Goal: Task Accomplishment & Management: Manage account settings

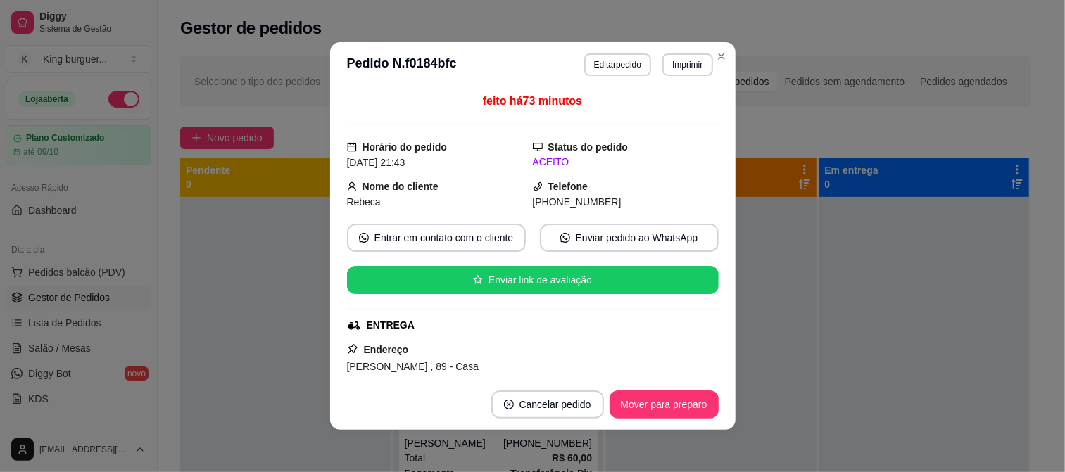
scroll to position [156, 0]
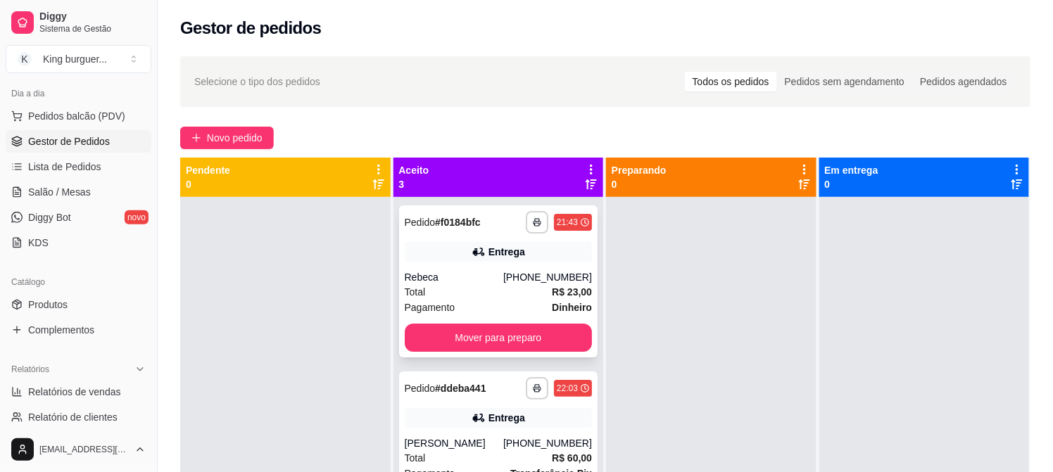
click at [528, 263] on div "**********" at bounding box center [498, 281] width 199 height 152
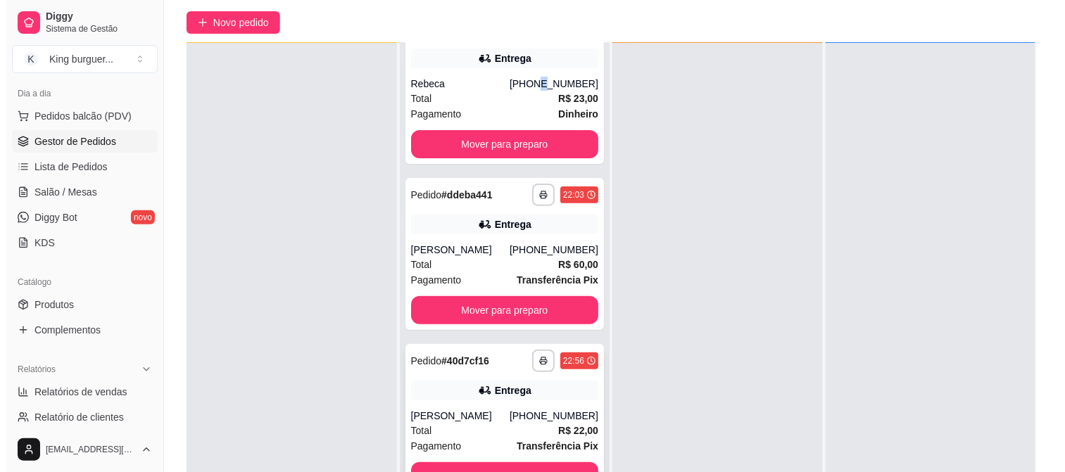
scroll to position [215, 0]
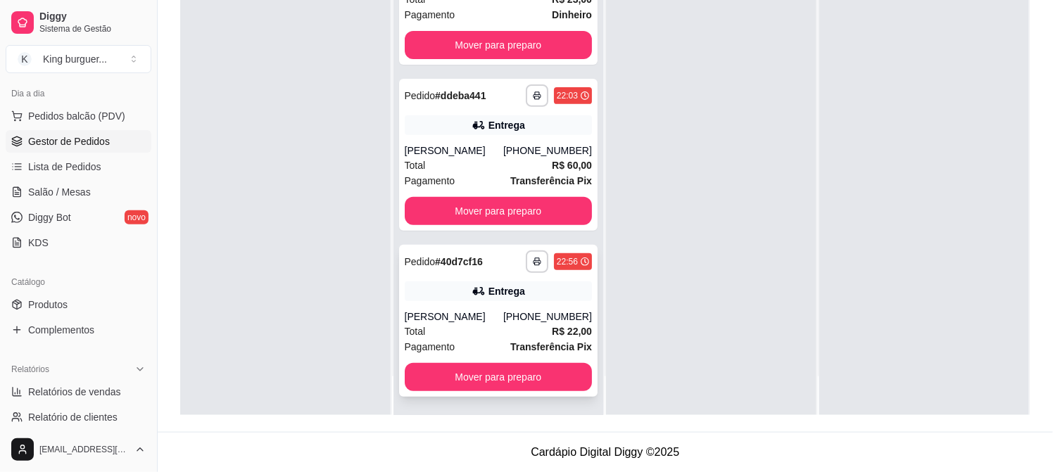
click at [544, 279] on div "**********" at bounding box center [498, 321] width 199 height 152
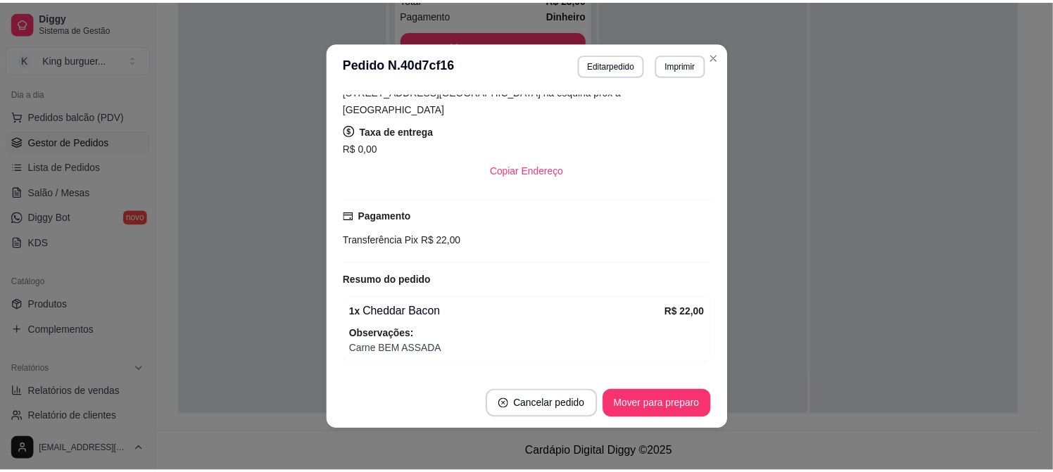
scroll to position [304, 0]
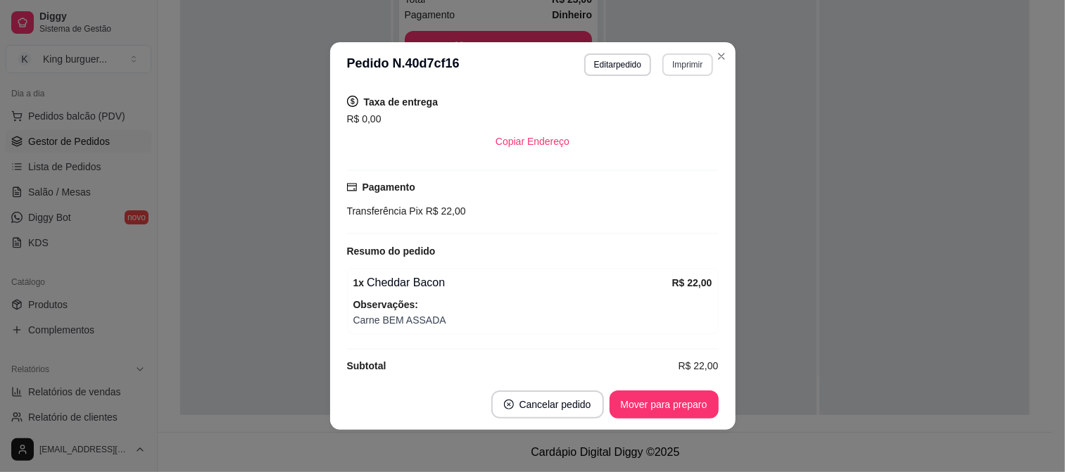
click at [688, 68] on button "Imprimir" at bounding box center [687, 64] width 50 height 23
click at [664, 122] on button "IMPRESSORA" at bounding box center [657, 115] width 102 height 23
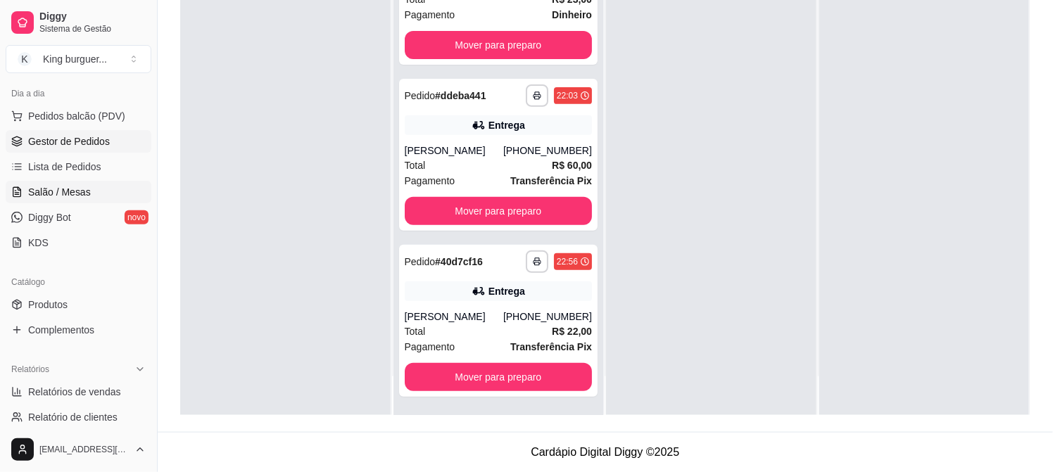
click at [68, 190] on span "Salão / Mesas" at bounding box center [59, 192] width 63 height 14
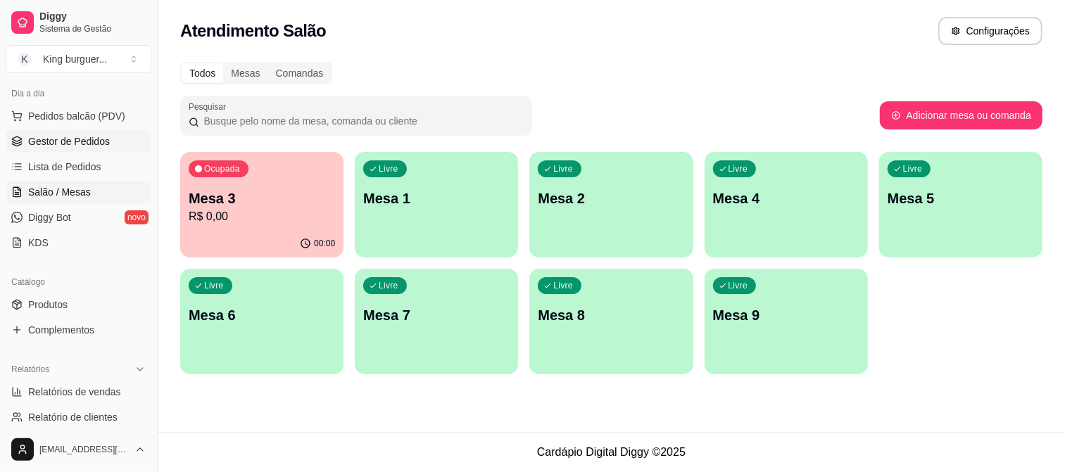
click at [96, 149] on link "Gestor de Pedidos" at bounding box center [79, 141] width 146 height 23
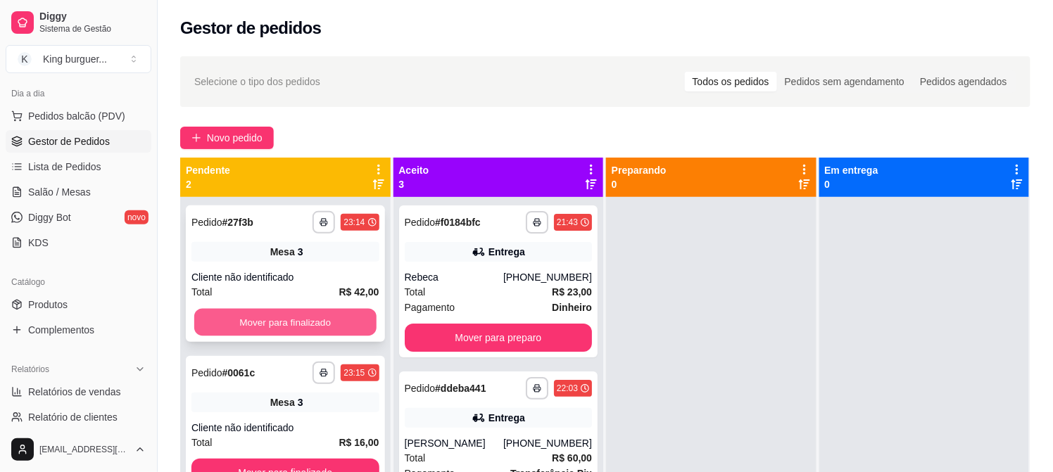
click at [317, 318] on button "Mover para finalizado" at bounding box center [285, 322] width 182 height 27
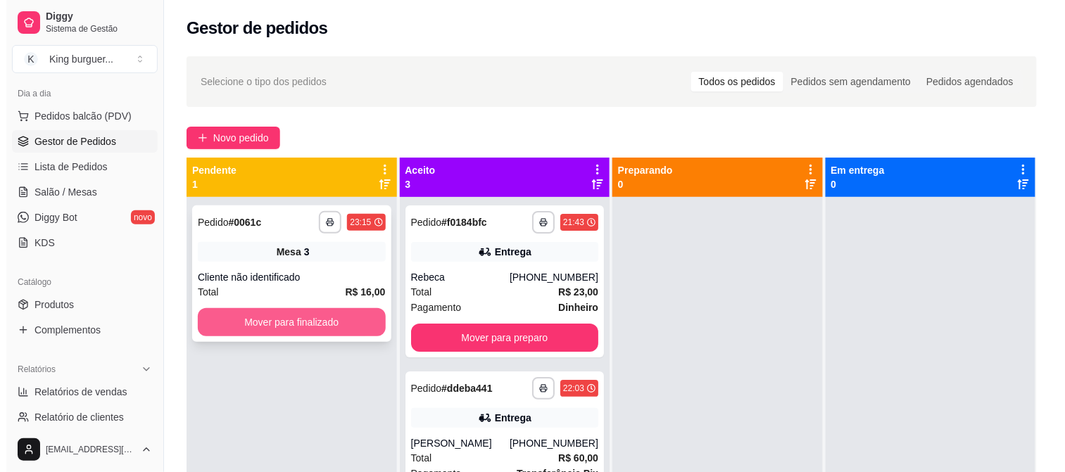
scroll to position [39, 0]
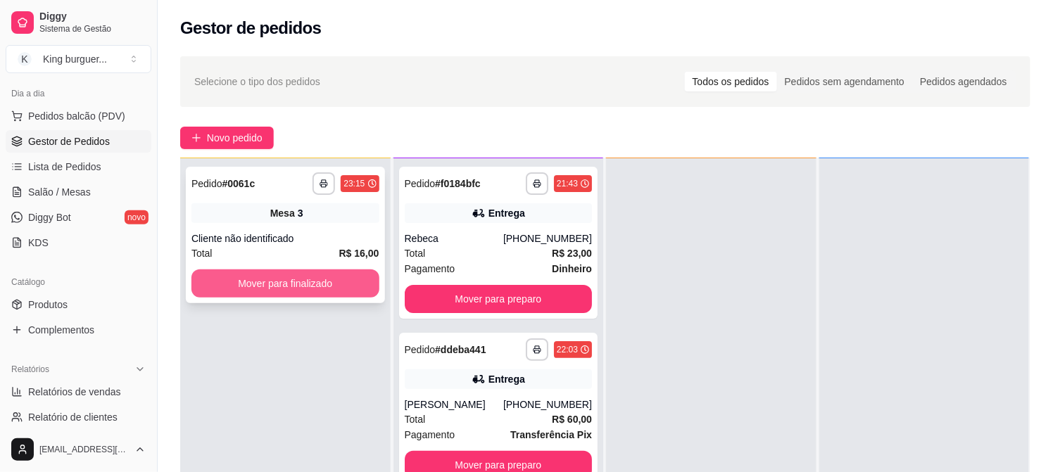
click at [329, 288] on button "Mover para finalizado" at bounding box center [285, 283] width 188 height 28
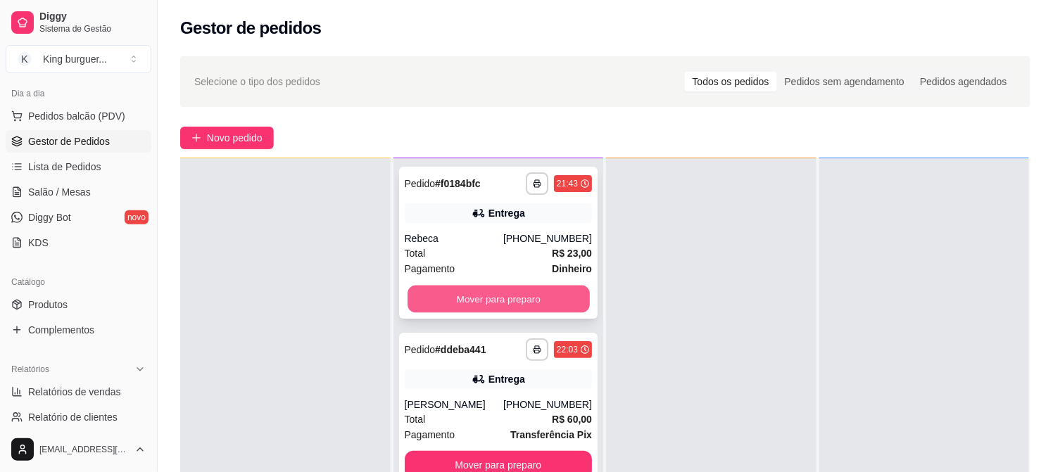
click at [474, 296] on button "Mover para preparo" at bounding box center [498, 299] width 182 height 27
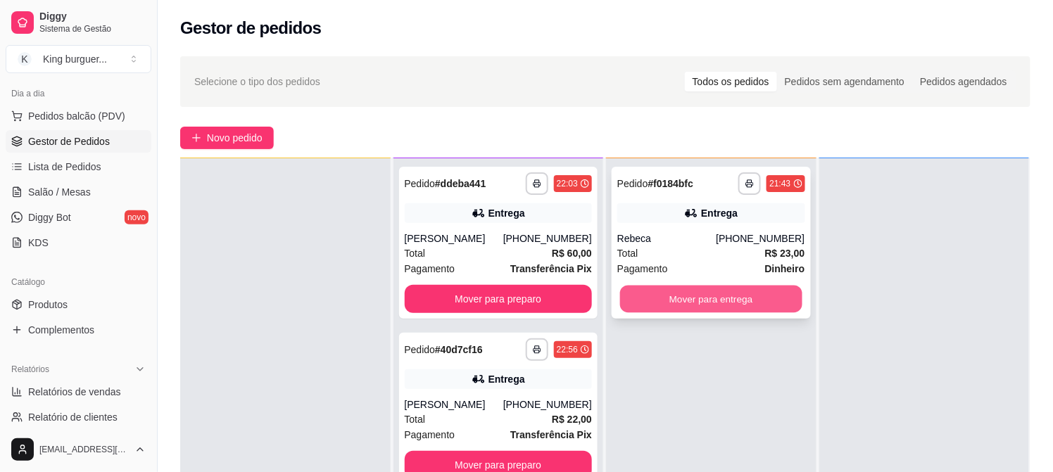
click at [650, 291] on button "Mover para entrega" at bounding box center [711, 299] width 182 height 27
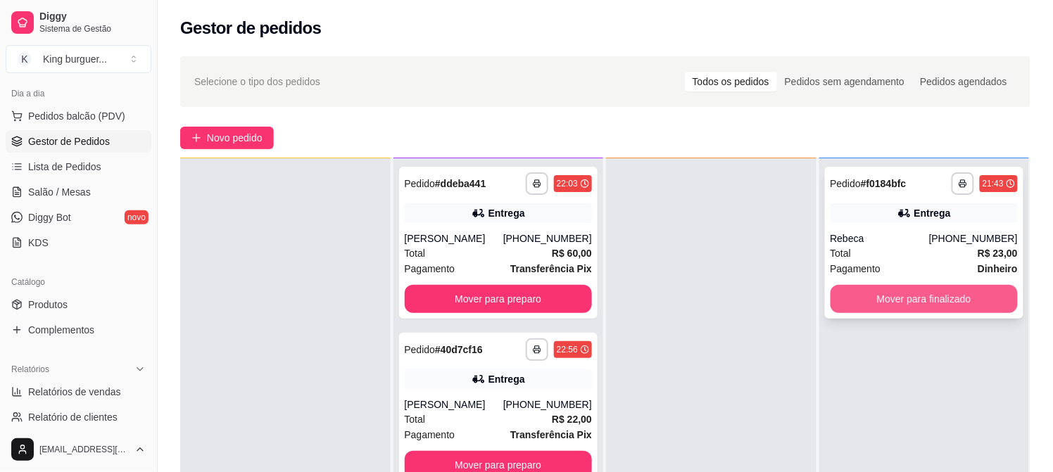
click at [895, 300] on button "Mover para finalizado" at bounding box center [924, 299] width 188 height 28
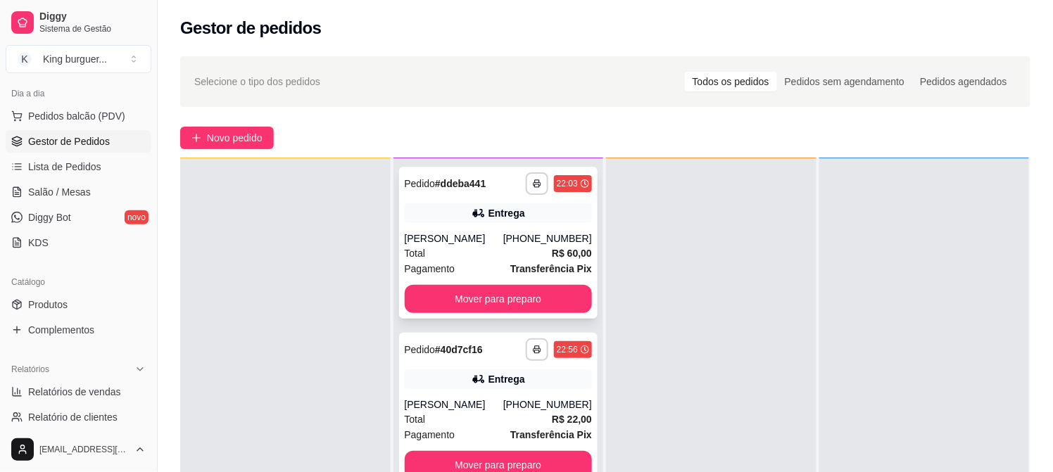
click at [453, 224] on div "**********" at bounding box center [498, 243] width 199 height 152
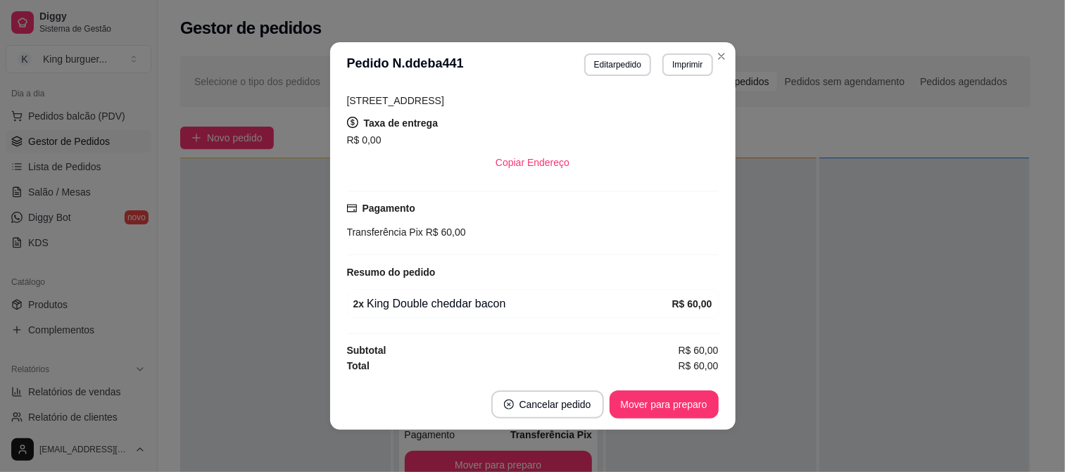
scroll to position [3, 0]
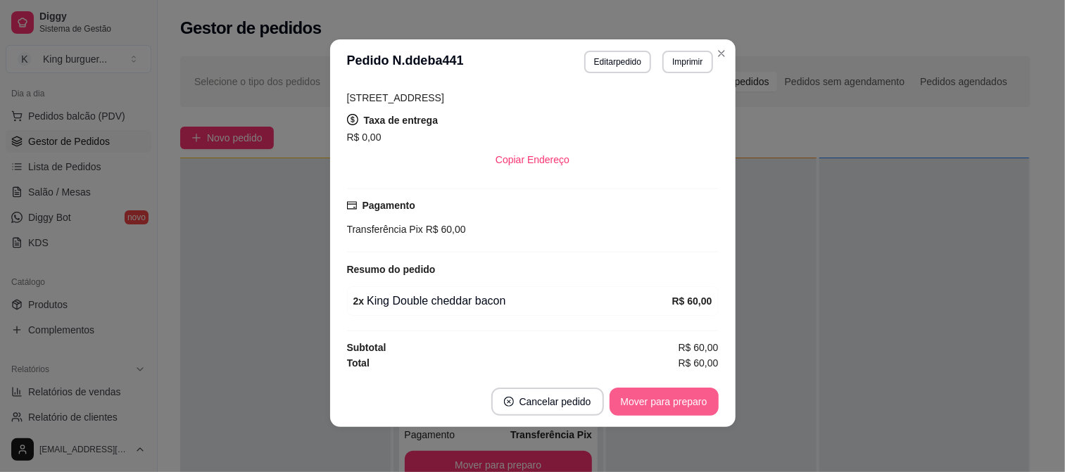
click at [643, 409] on button "Mover para preparo" at bounding box center [663, 402] width 109 height 28
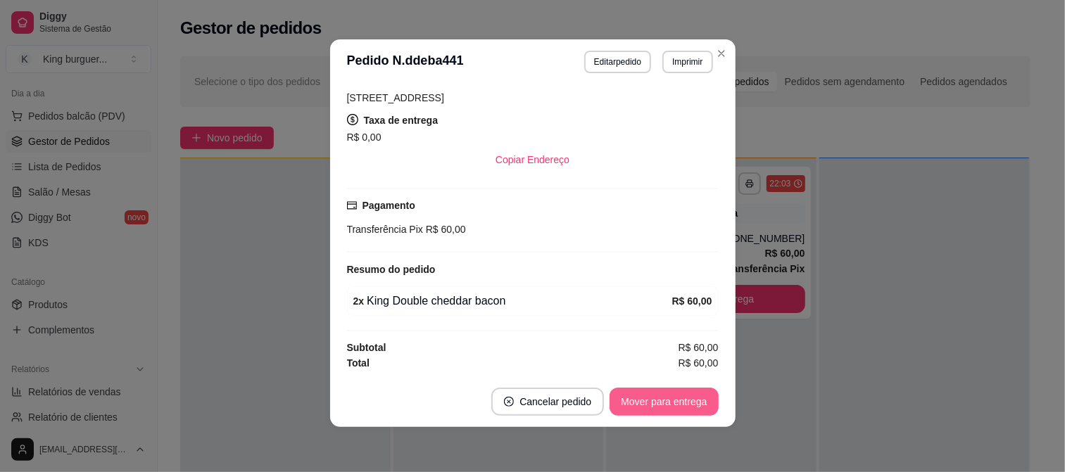
click at [651, 403] on button "Mover para entrega" at bounding box center [663, 402] width 108 height 28
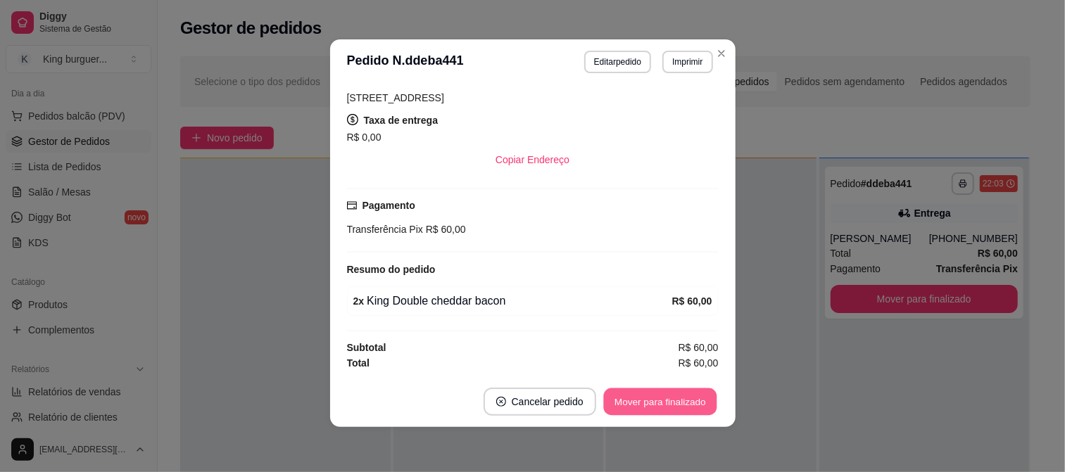
click at [651, 403] on button "Mover para finalizado" at bounding box center [659, 401] width 113 height 27
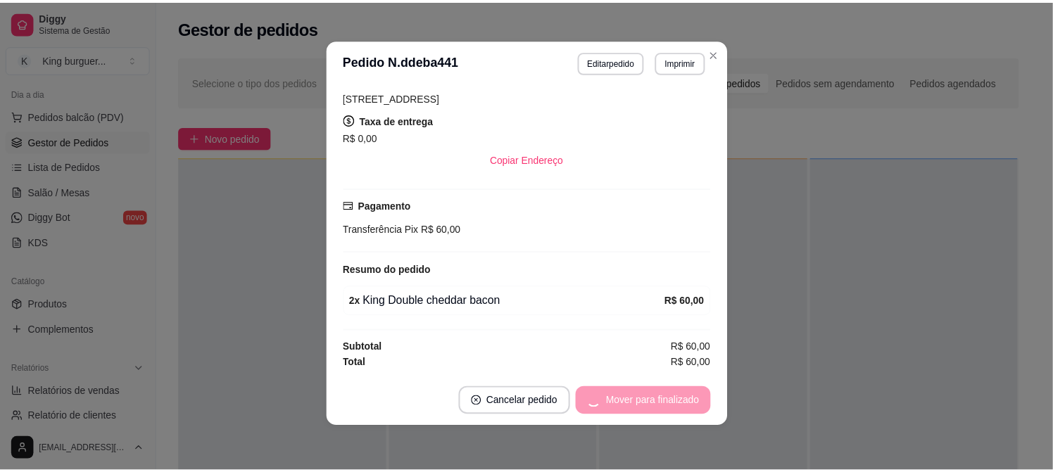
scroll to position [235, 0]
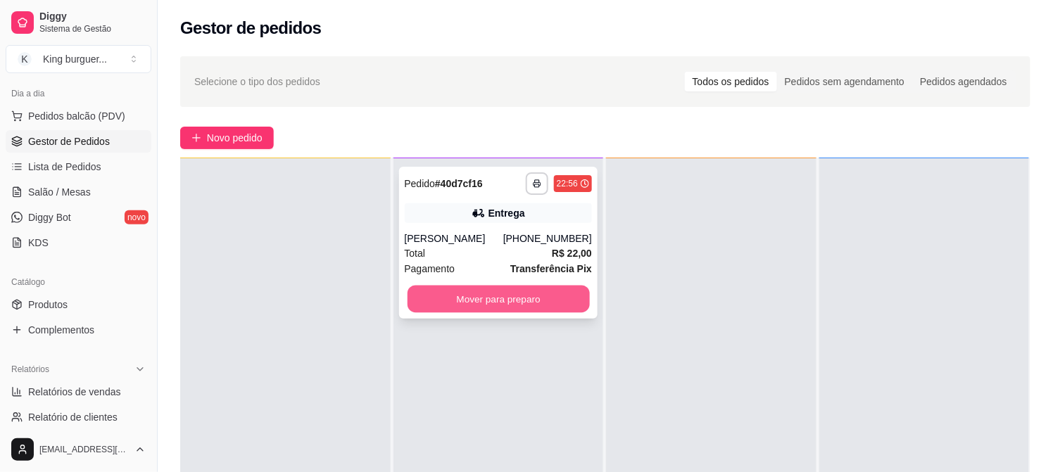
click at [573, 299] on button "Mover para preparo" at bounding box center [498, 299] width 182 height 27
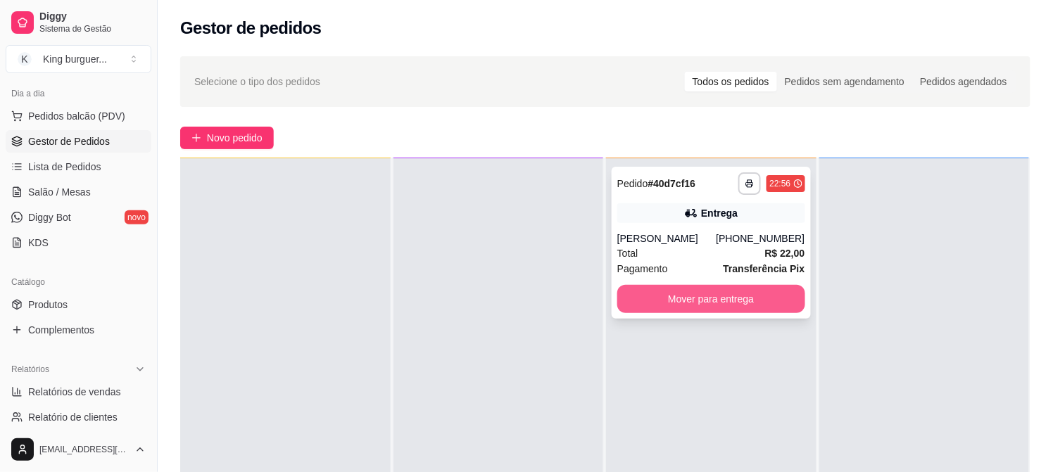
click at [698, 303] on button "Mover para entrega" at bounding box center [711, 299] width 188 height 28
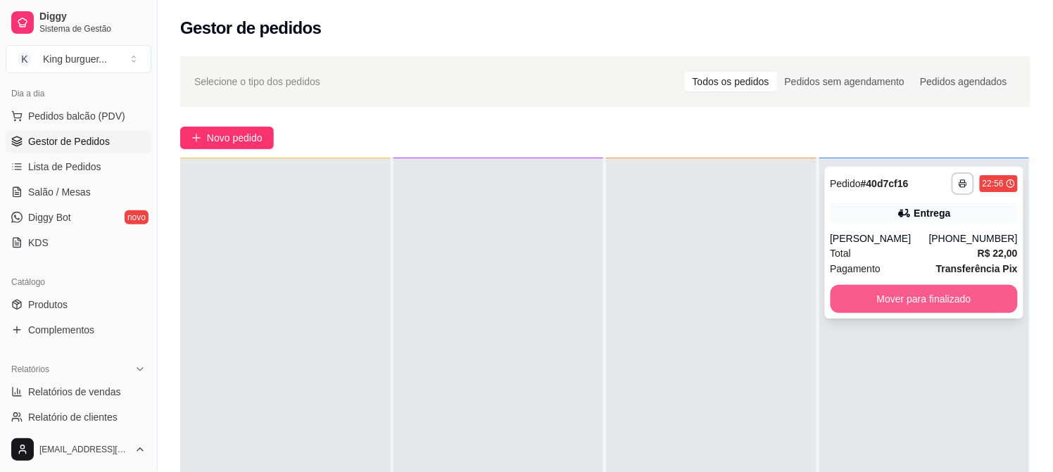
click at [889, 305] on button "Mover para finalizado" at bounding box center [924, 299] width 188 height 28
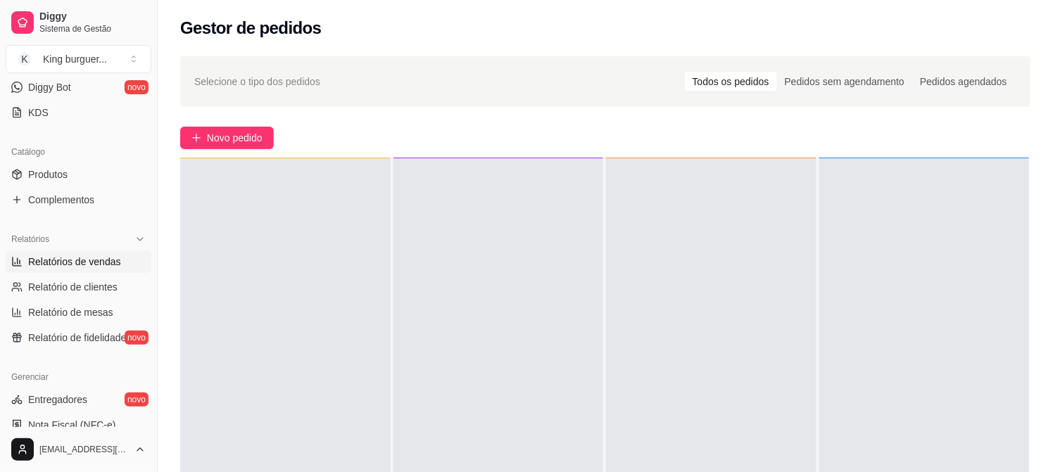
scroll to position [312, 0]
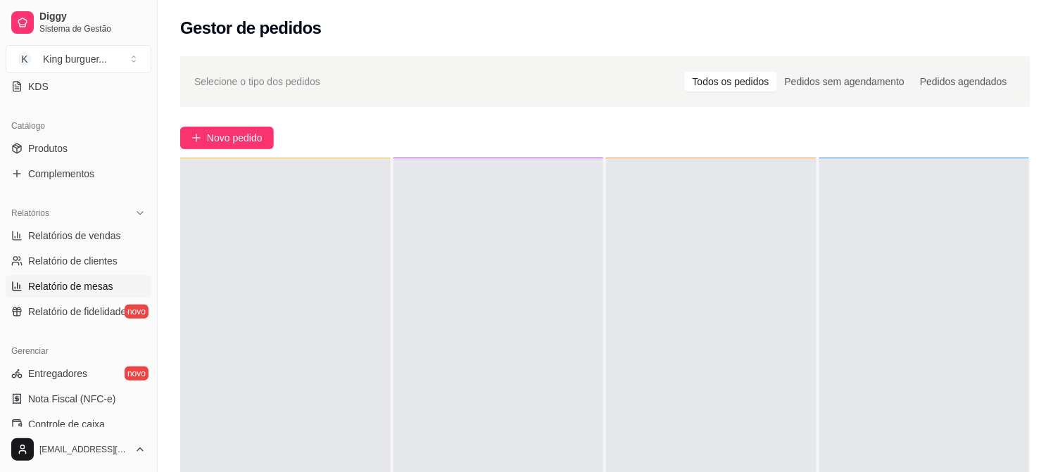
click at [96, 284] on span "Relatório de mesas" at bounding box center [70, 286] width 85 height 14
select select "TOTAL_OF_ORDERS"
select select "7"
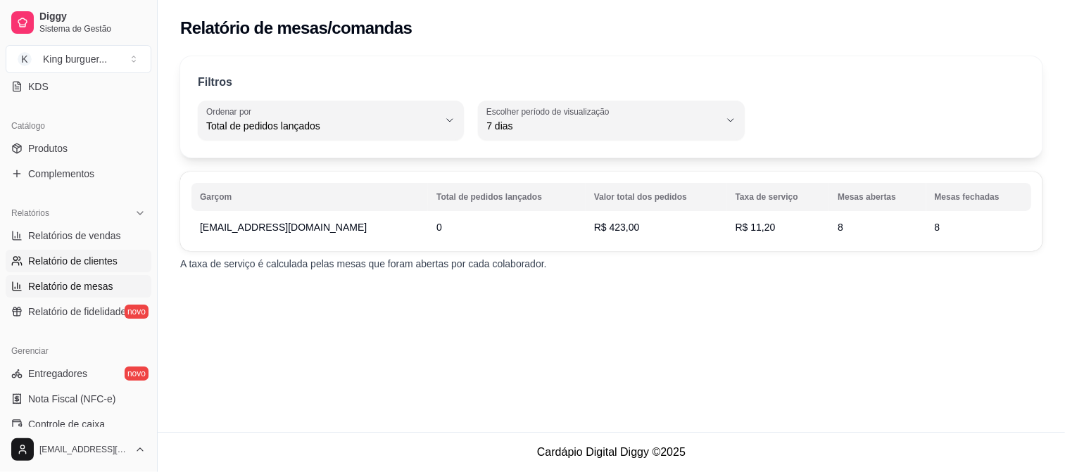
click at [87, 261] on span "Relatório de clientes" at bounding box center [72, 261] width 89 height 14
select select "30"
select select "HIGHEST_TOTAL_SPENT_WITH_ORDERS"
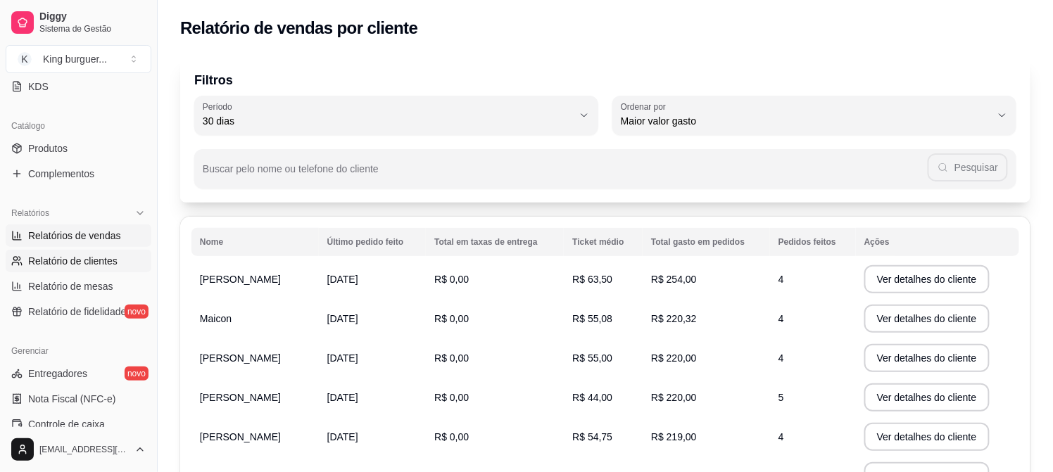
click at [100, 234] on span "Relatórios de vendas" at bounding box center [74, 236] width 93 height 14
select select "ALL"
select select "0"
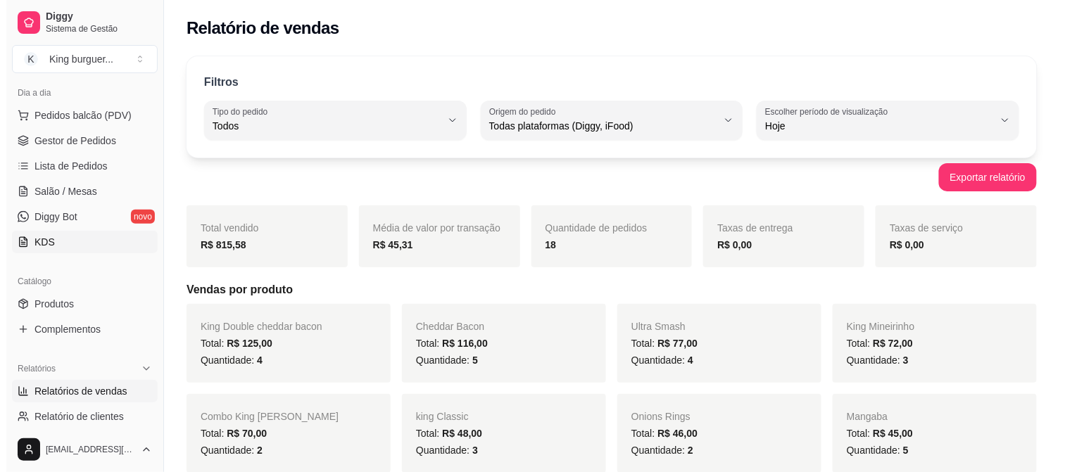
scroll to position [156, 0]
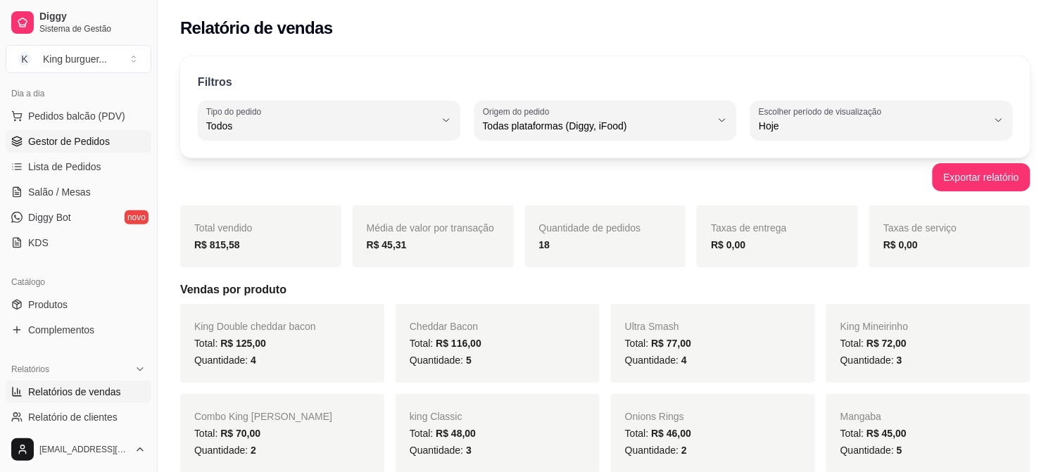
click at [88, 136] on span "Gestor de Pedidos" at bounding box center [69, 141] width 82 height 14
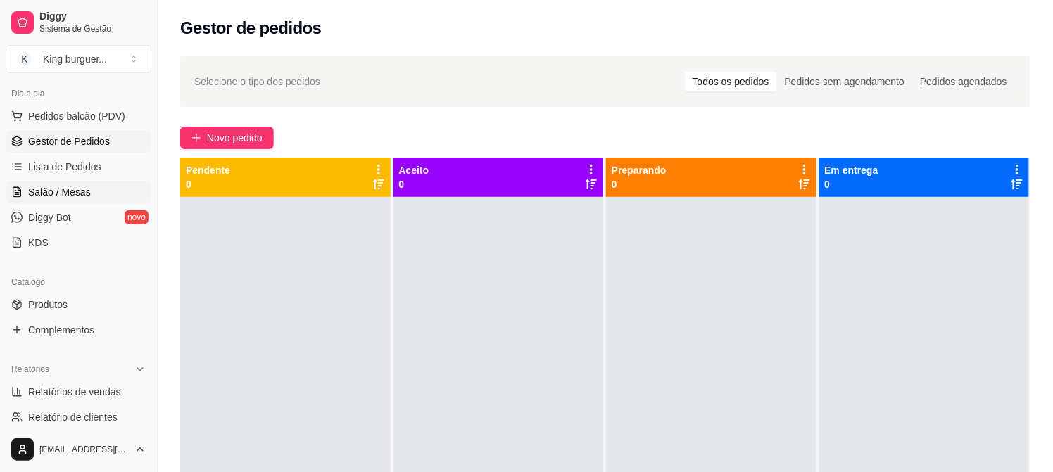
click at [74, 192] on span "Salão / Mesas" at bounding box center [59, 192] width 63 height 14
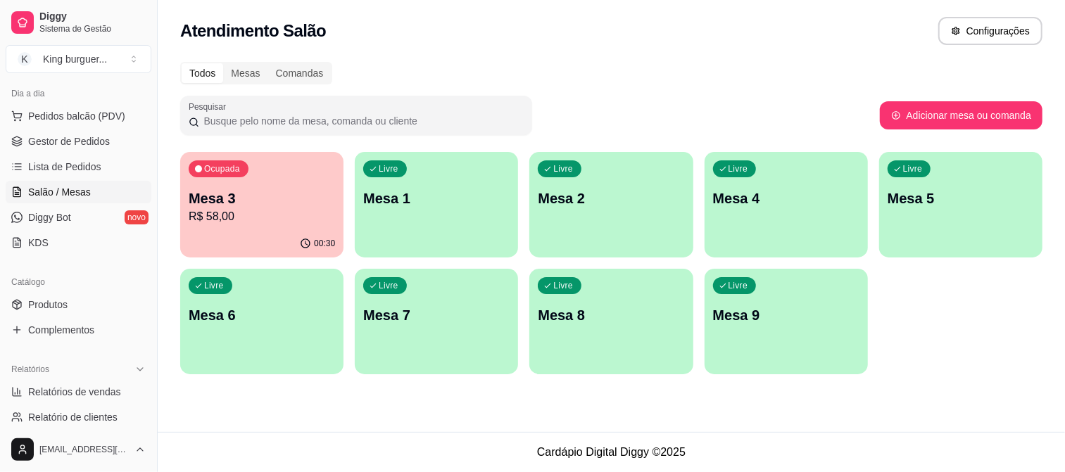
click at [291, 228] on div "Ocupada Mesa 3 R$ 58,00" at bounding box center [261, 191] width 163 height 78
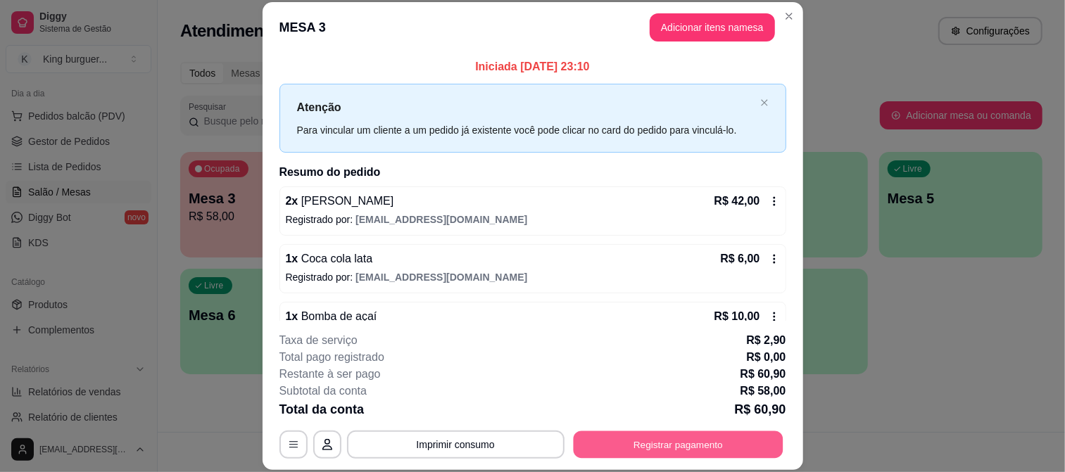
click at [652, 454] on button "Registrar pagamento" at bounding box center [678, 444] width 210 height 27
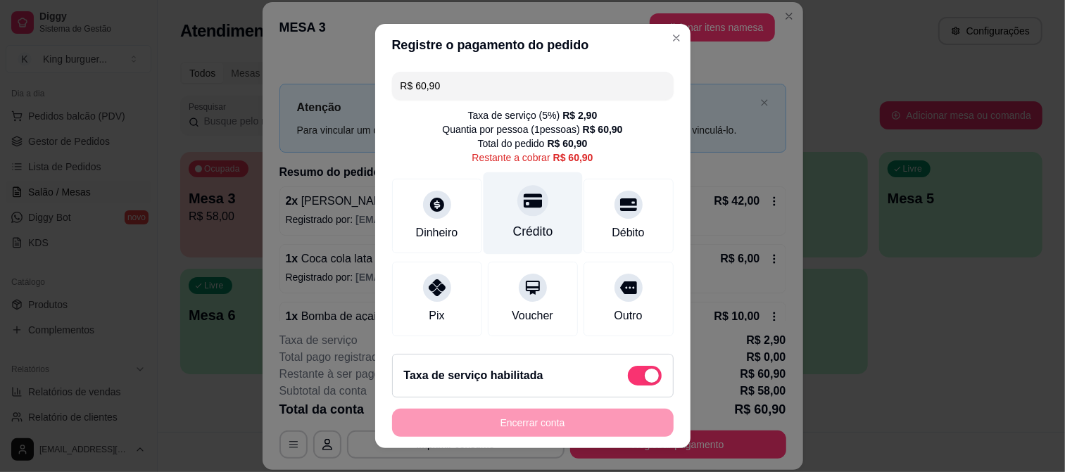
click at [523, 208] on icon at bounding box center [532, 200] width 18 height 18
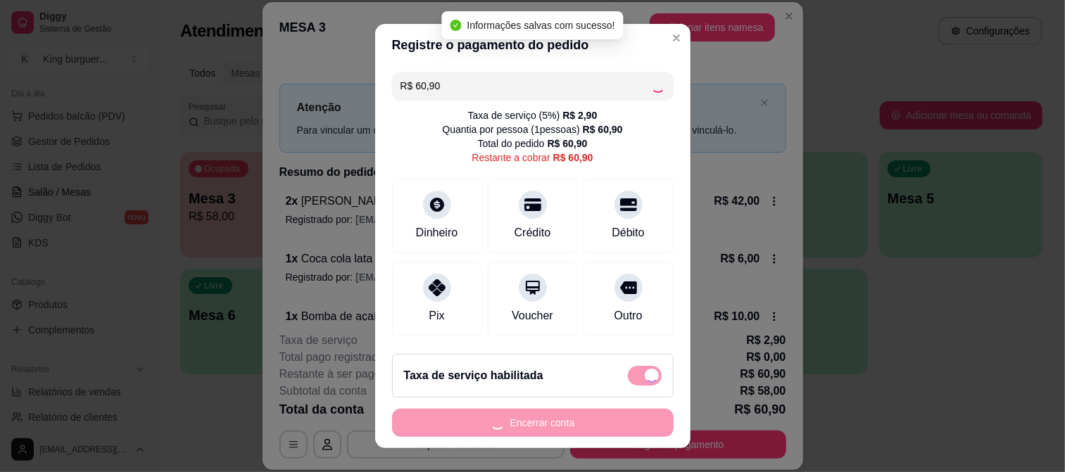
type input "R$ 0,00"
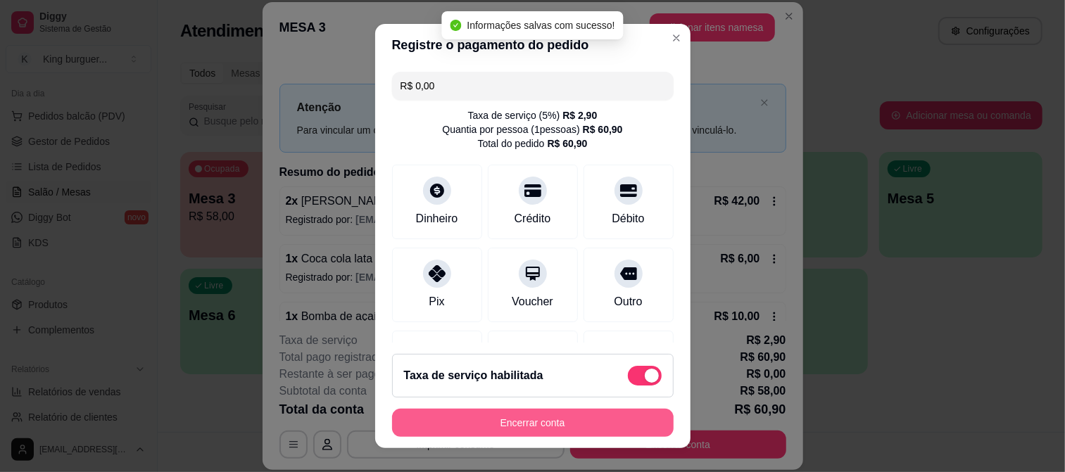
click at [556, 426] on button "Encerrar conta" at bounding box center [532, 423] width 281 height 28
